Goal: Task Accomplishment & Management: Manage account settings

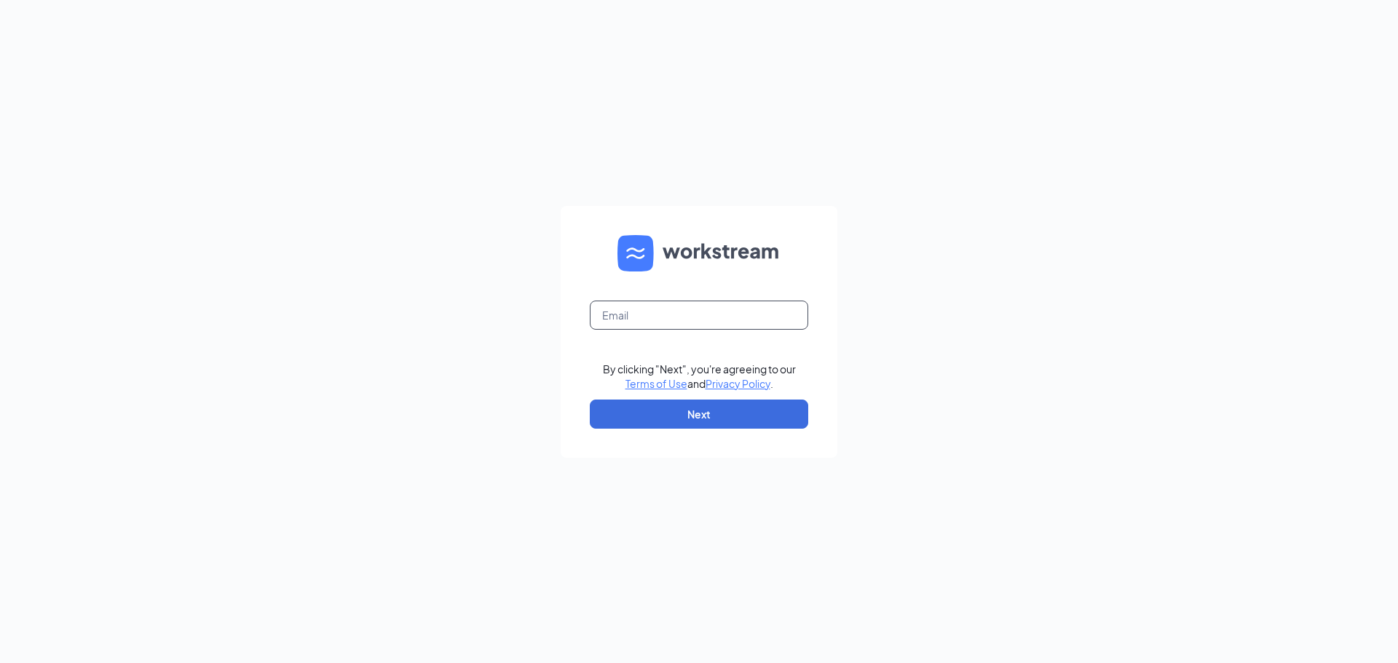
click at [691, 312] on input "text" at bounding box center [699, 315] width 218 height 29
type input "laytonculvers@gmail.com"
click at [764, 423] on button "Next" at bounding box center [699, 414] width 218 height 29
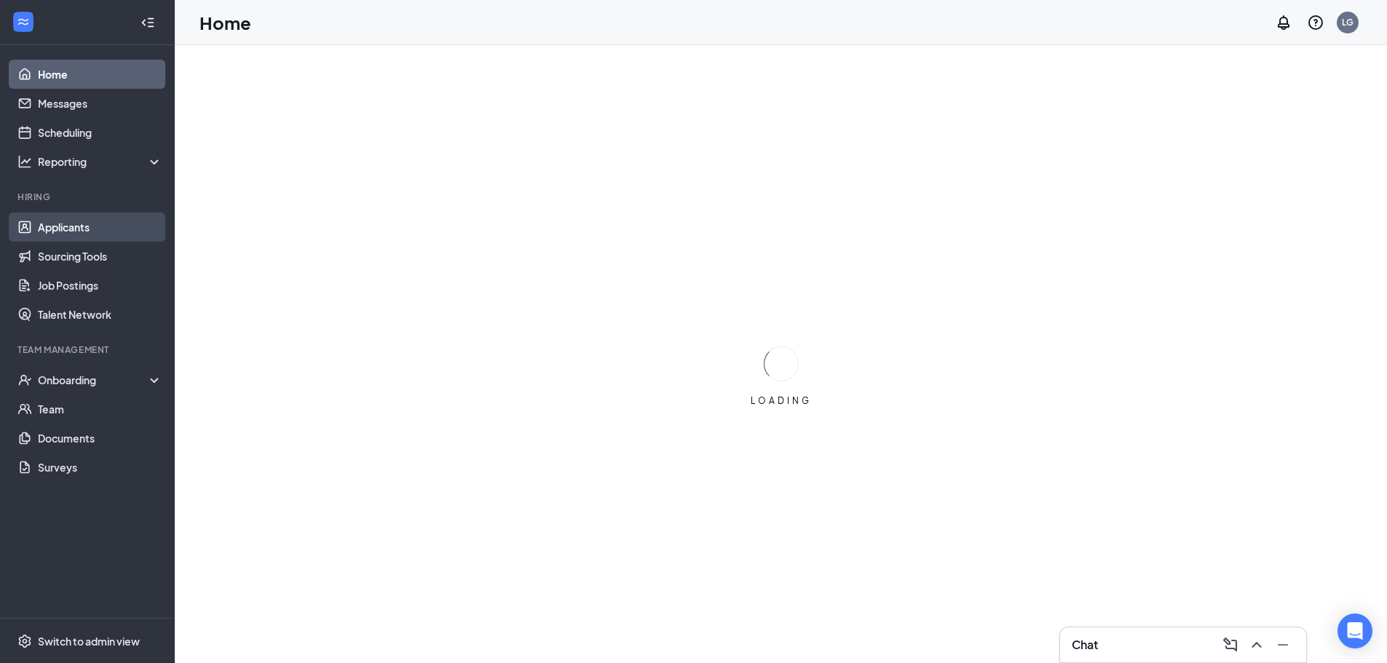
click at [60, 228] on link "Applicants" at bounding box center [100, 227] width 125 height 29
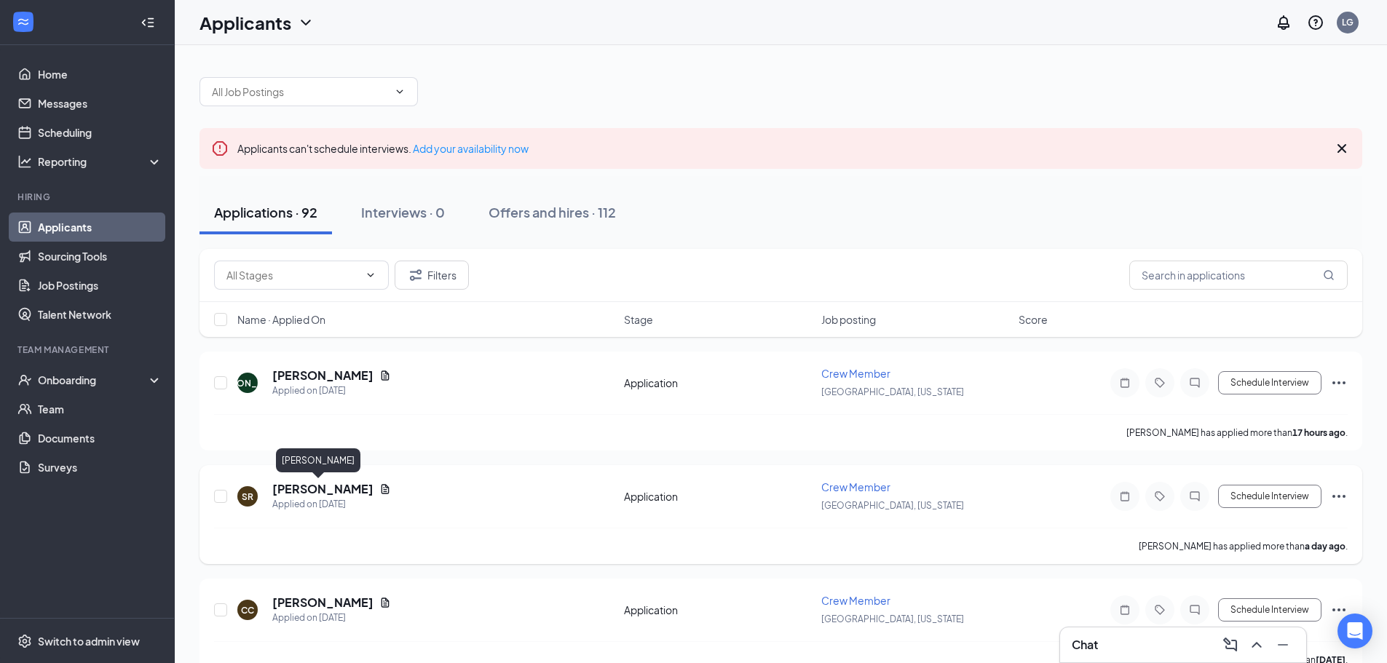
click at [315, 486] on h5 "[PERSON_NAME]" at bounding box center [322, 489] width 101 height 16
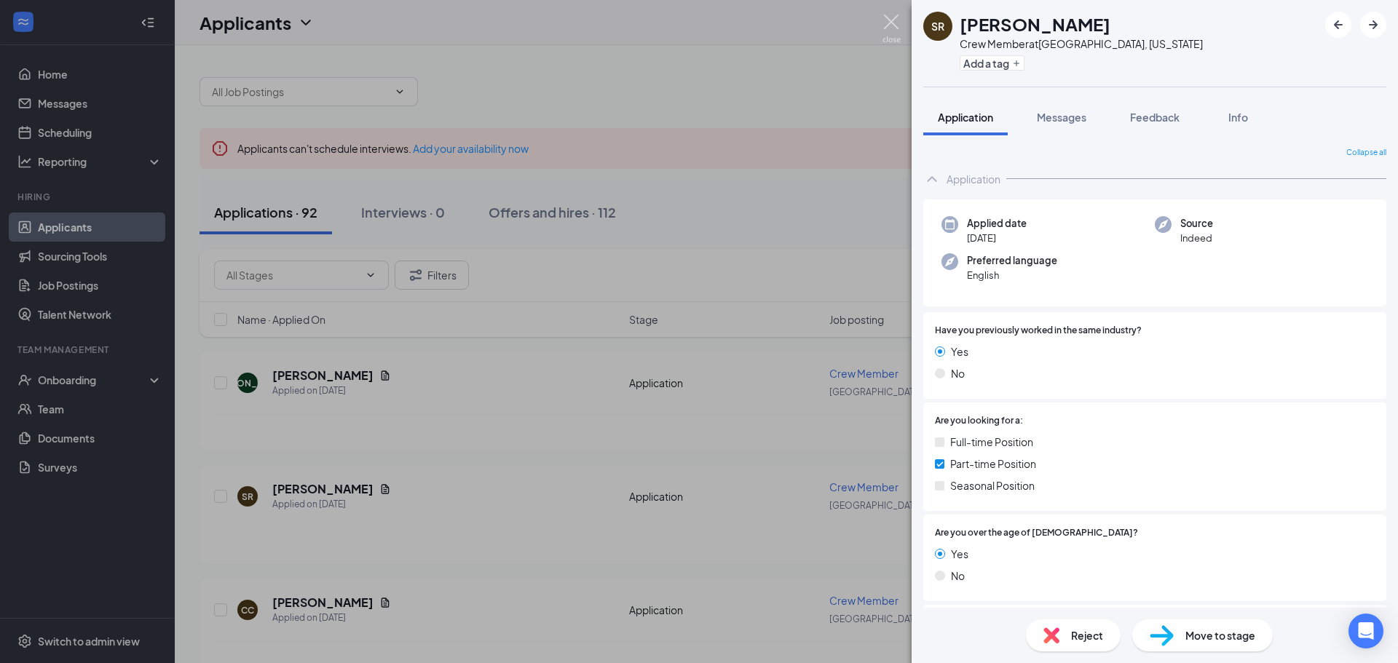
click at [890, 24] on img at bounding box center [892, 29] width 18 height 28
